Goal: Information Seeking & Learning: Learn about a topic

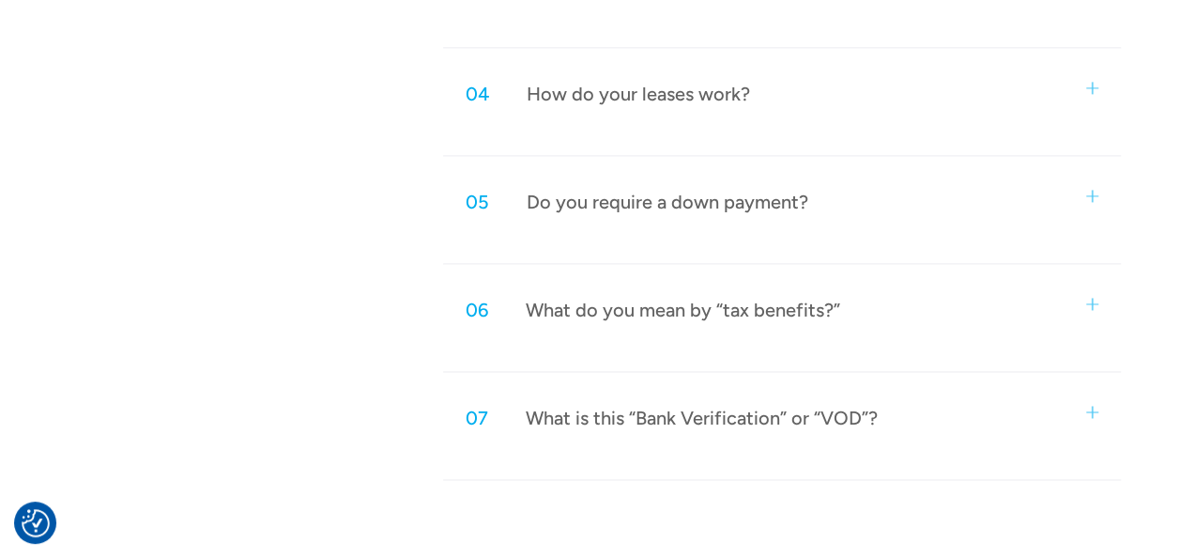
scroll to position [1315, 0]
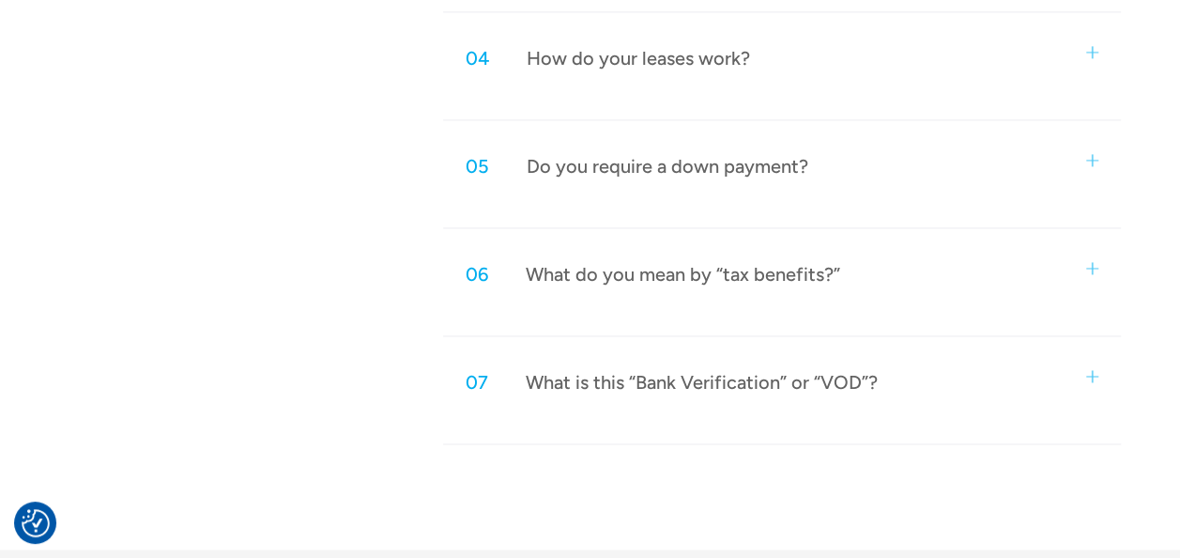
click at [1087, 40] on div "04 How do your leases work?" at bounding box center [782, 58] width 678 height 62
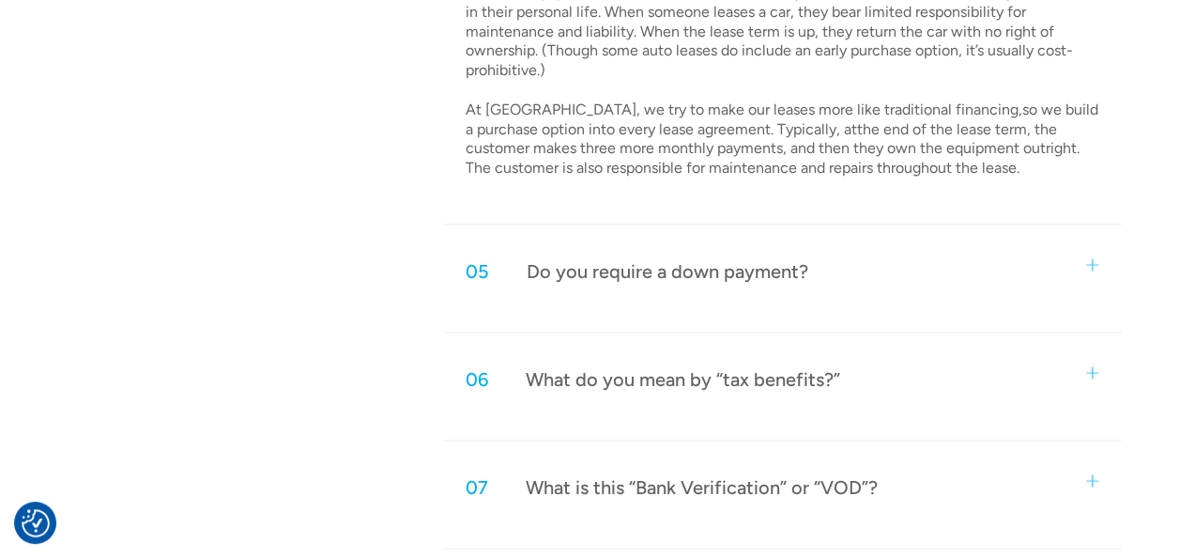
scroll to position [1690, 0]
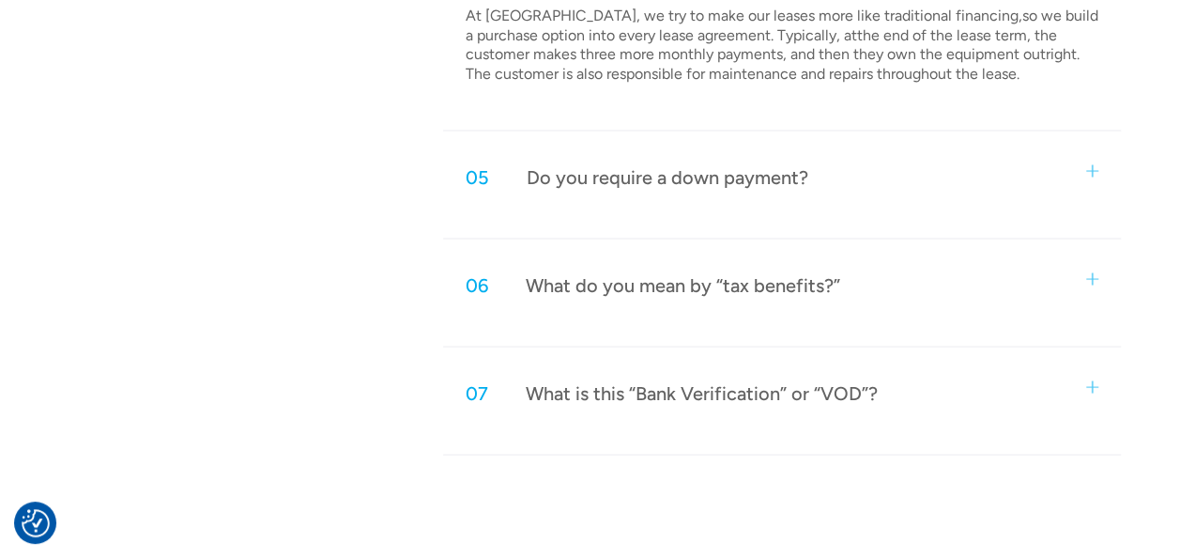
click at [723, 177] on div "Do you require a down payment?" at bounding box center [668, 176] width 282 height 24
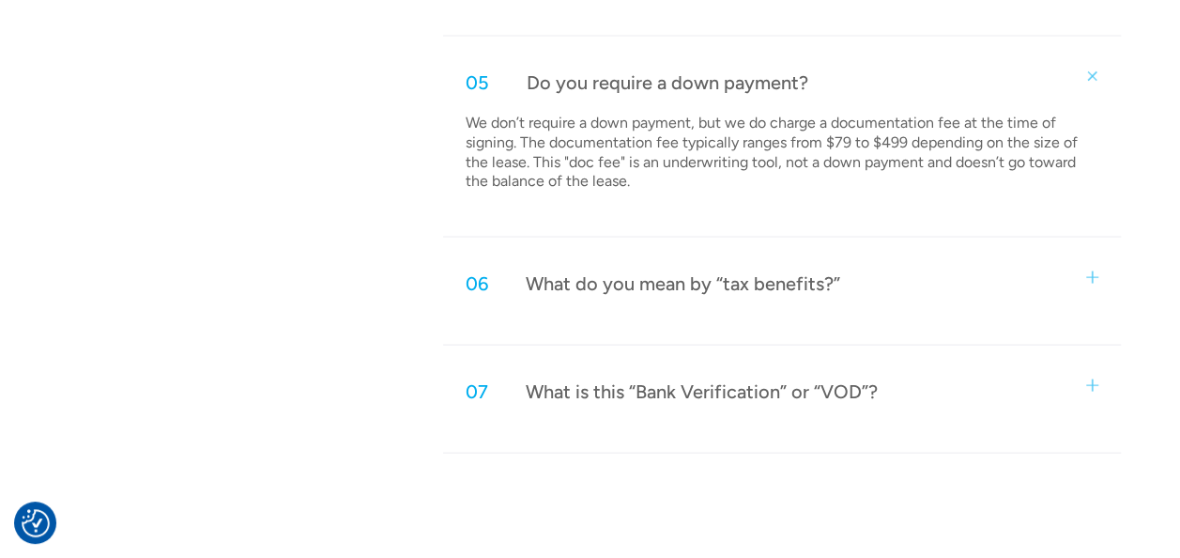
scroll to position [1878, 0]
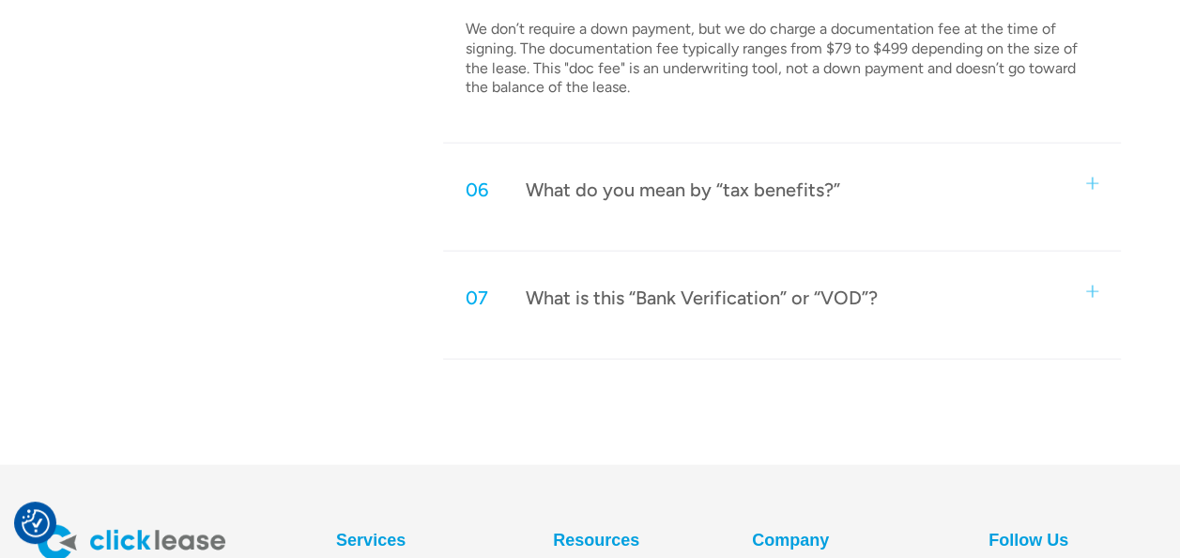
click at [642, 189] on div "What do you mean by “tax benefits?”" at bounding box center [683, 189] width 315 height 24
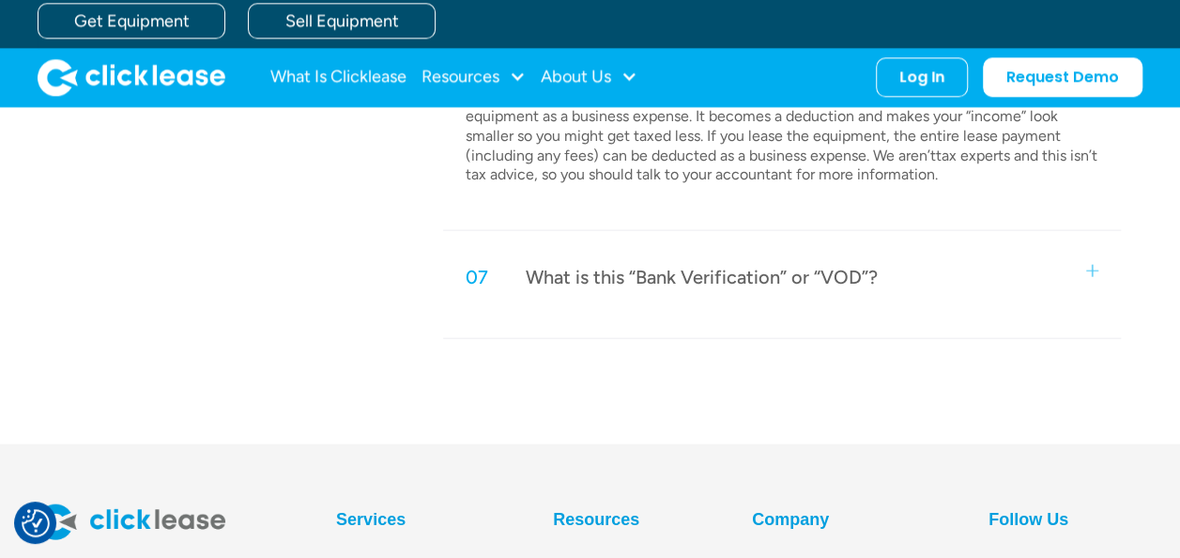
scroll to position [1972, 0]
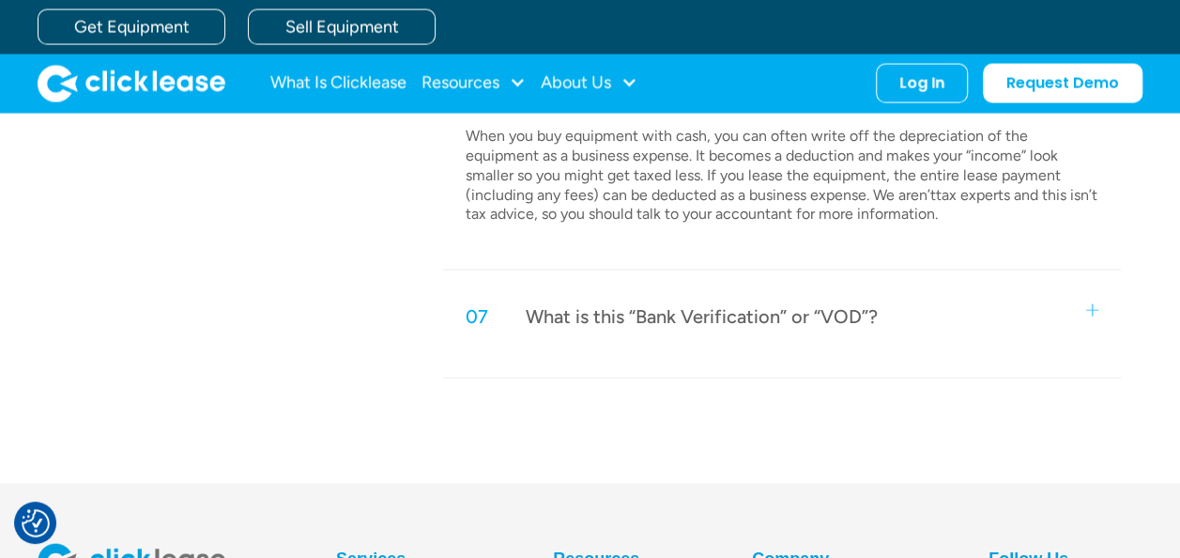
click at [582, 325] on div "07 What is this “Bank Verification” or “VOD”?" at bounding box center [782, 316] width 678 height 62
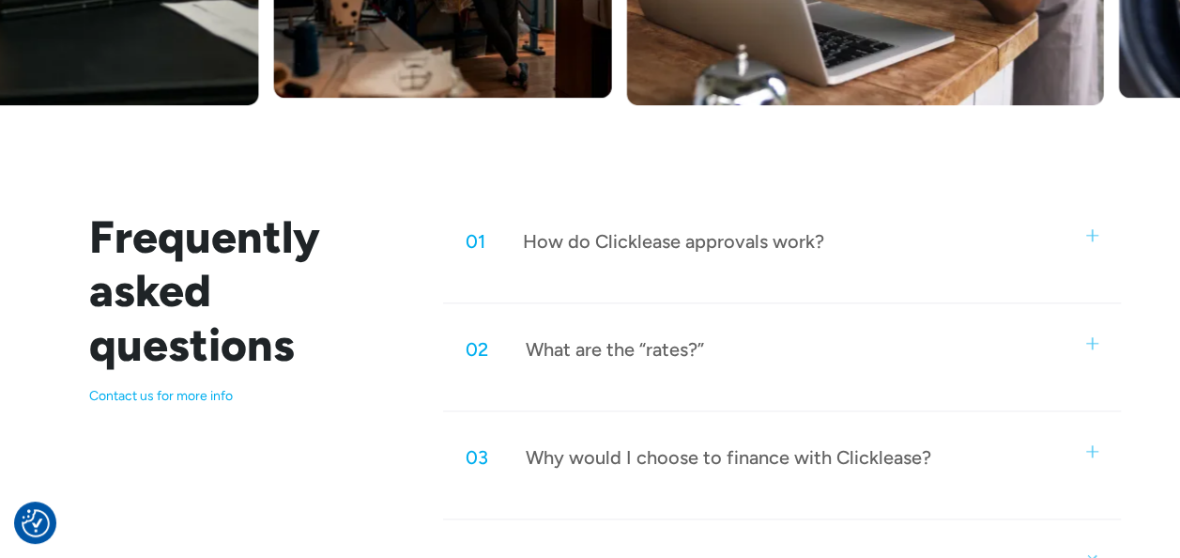
scroll to position [845, 0]
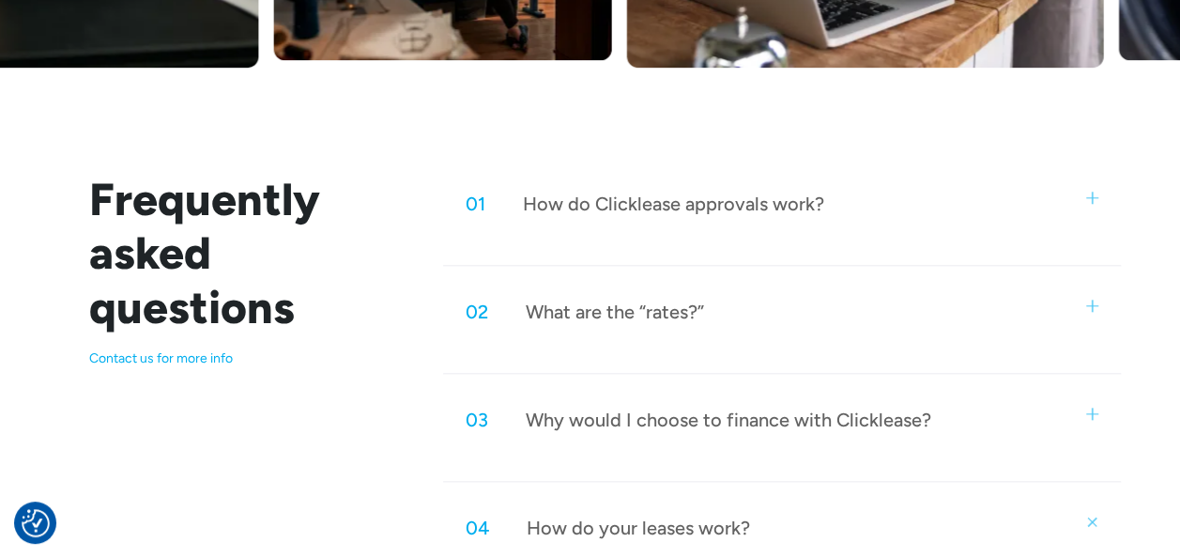
click at [698, 210] on div "How do Clicklease approvals work?" at bounding box center [673, 204] width 301 height 24
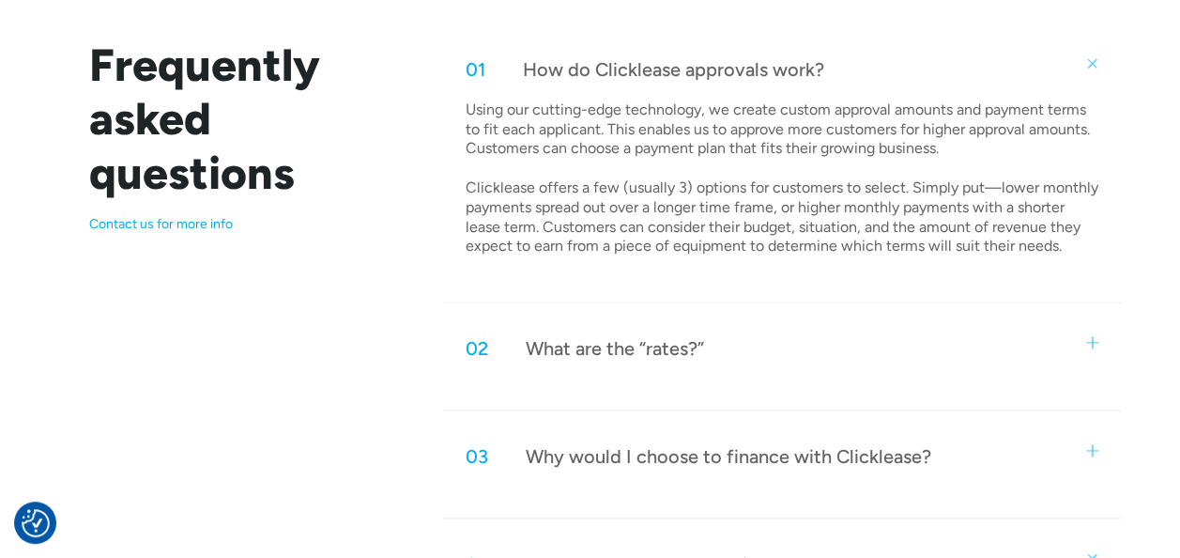
scroll to position [1033, 0]
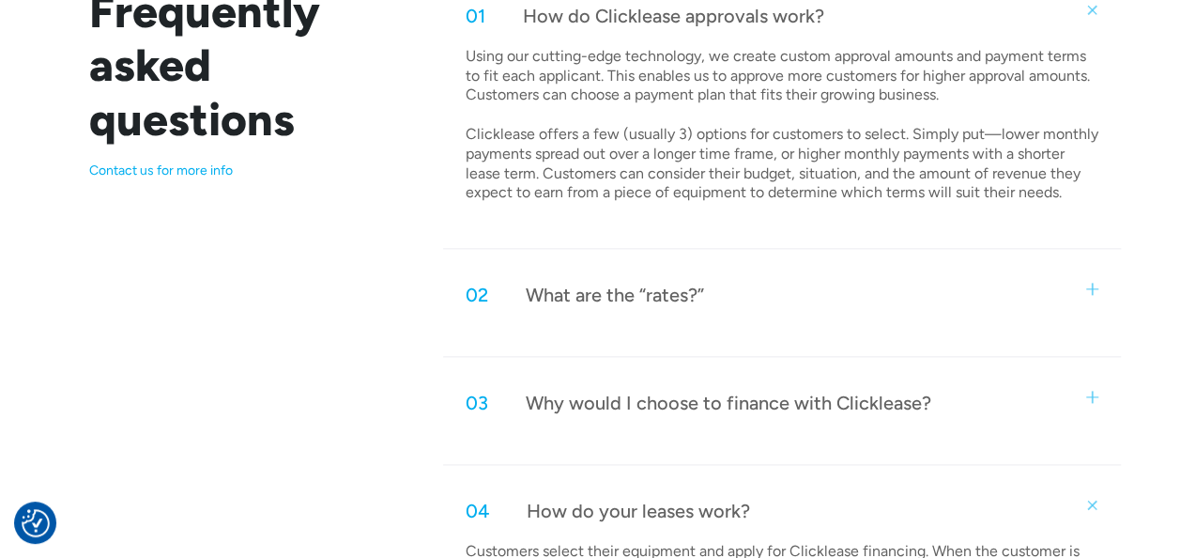
click at [626, 293] on div "What are the “rates?”" at bounding box center [615, 295] width 178 height 24
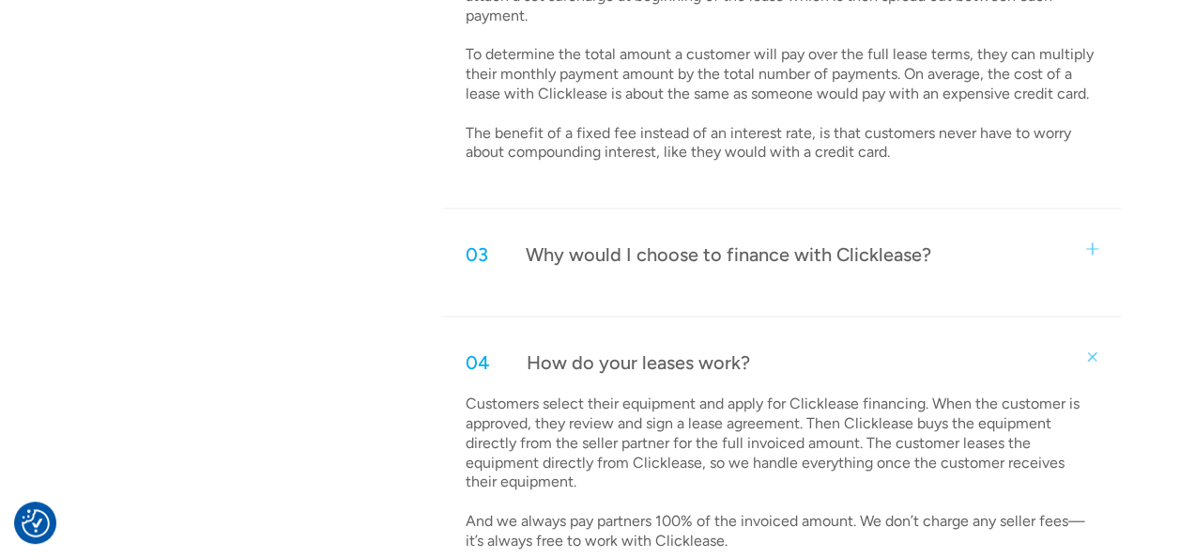
scroll to position [1409, 0]
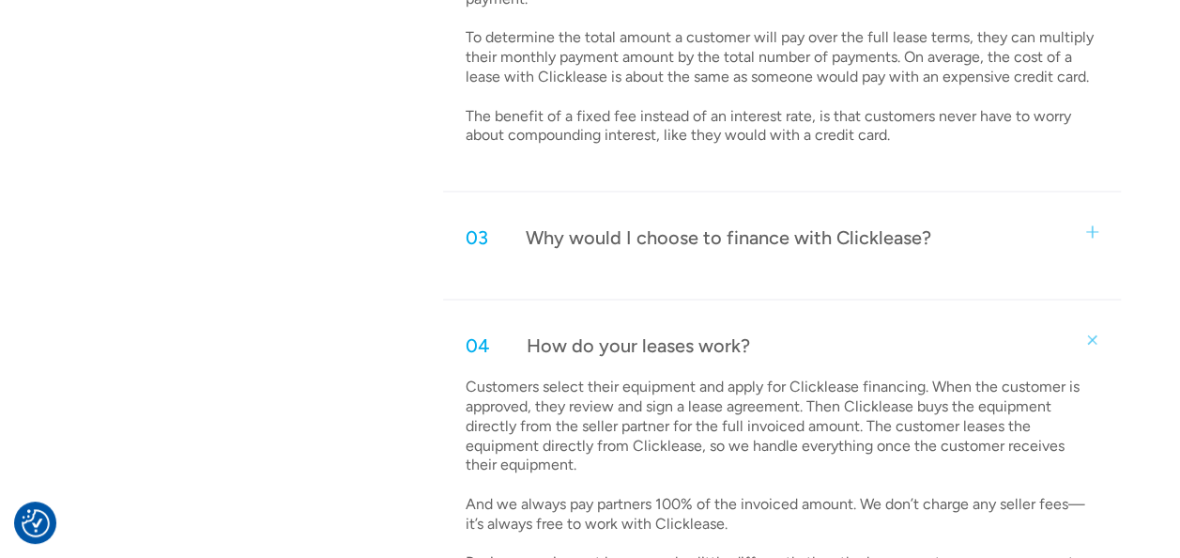
click at [665, 240] on div "Why would I choose to finance with Clicklease?" at bounding box center [729, 237] width 406 height 24
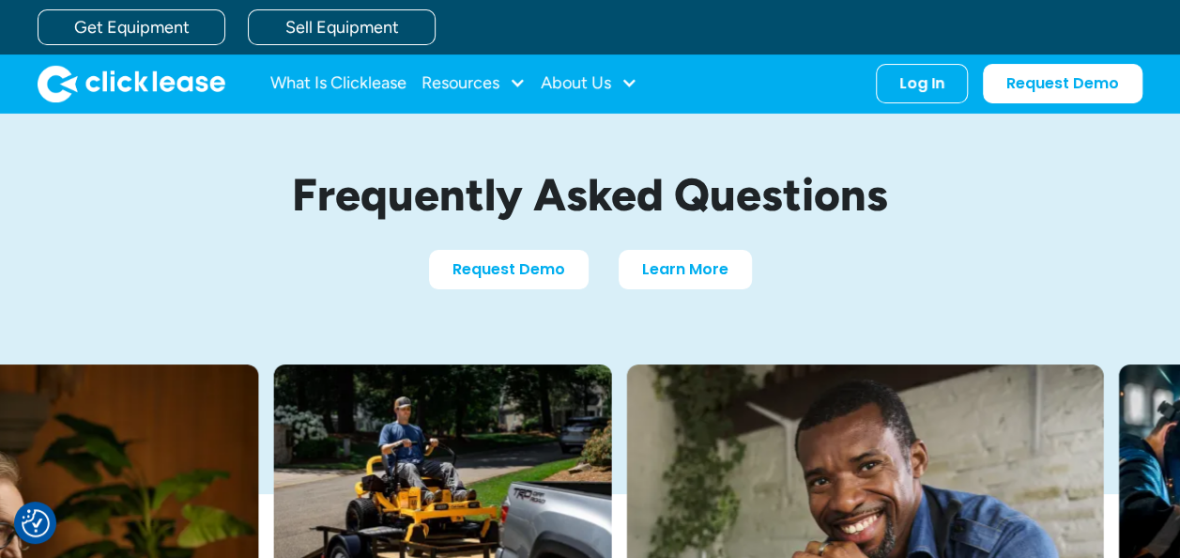
scroll to position [0, 0]
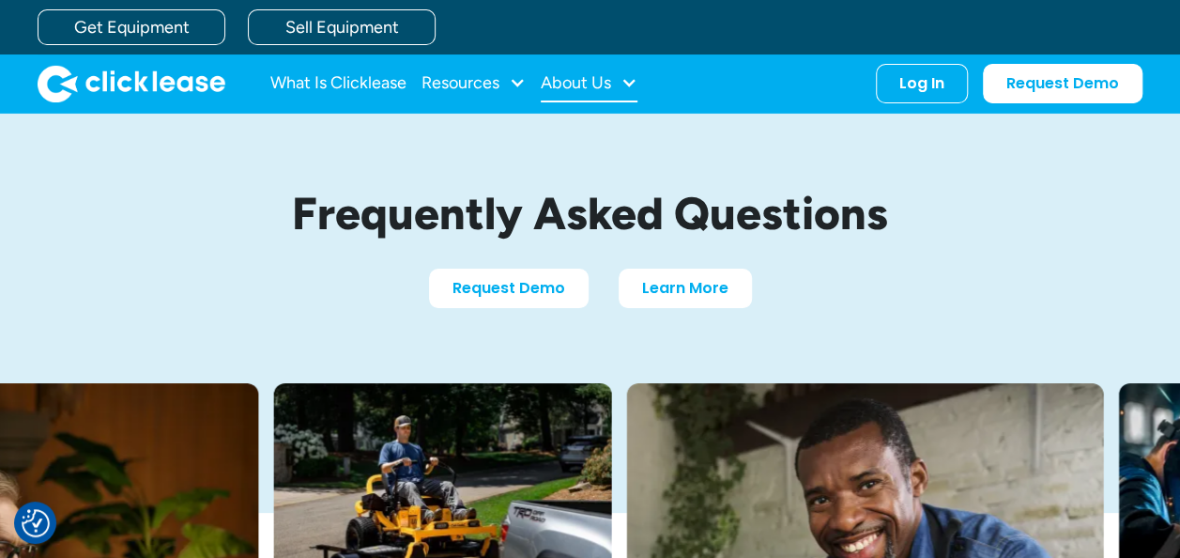
click at [580, 83] on div "About Us" at bounding box center [576, 83] width 70 height 0
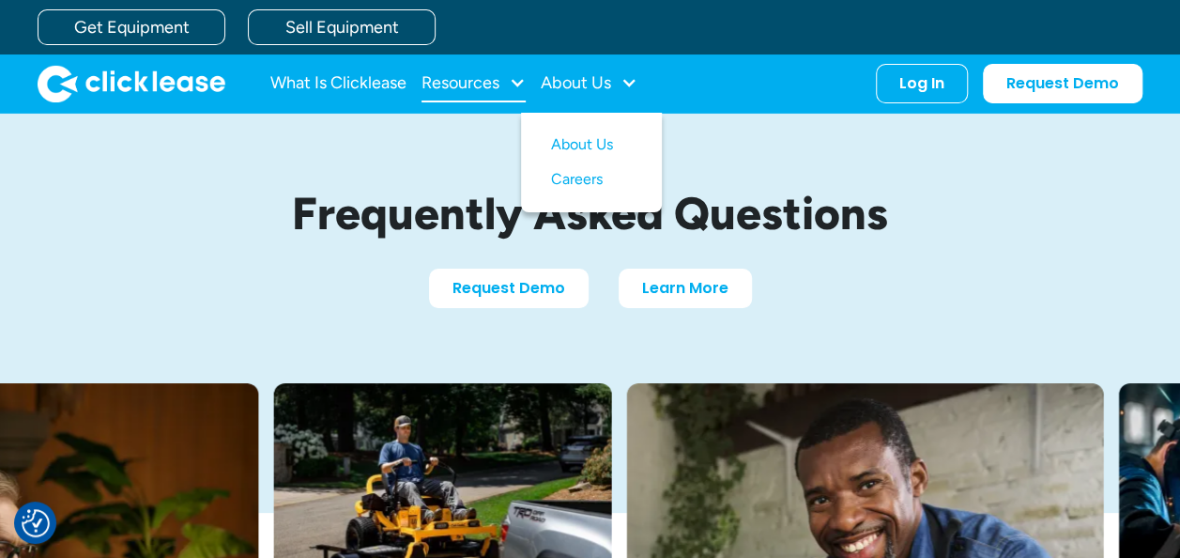
click at [448, 69] on div "Resources" at bounding box center [474, 84] width 104 height 38
